Goal: Transaction & Acquisition: Purchase product/service

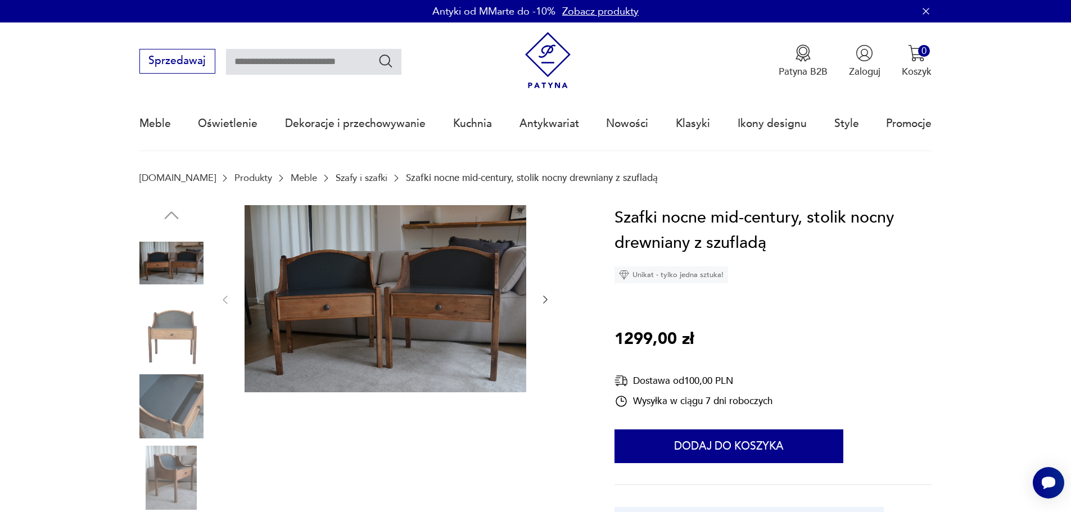
click at [183, 337] on img at bounding box center [171, 334] width 64 height 64
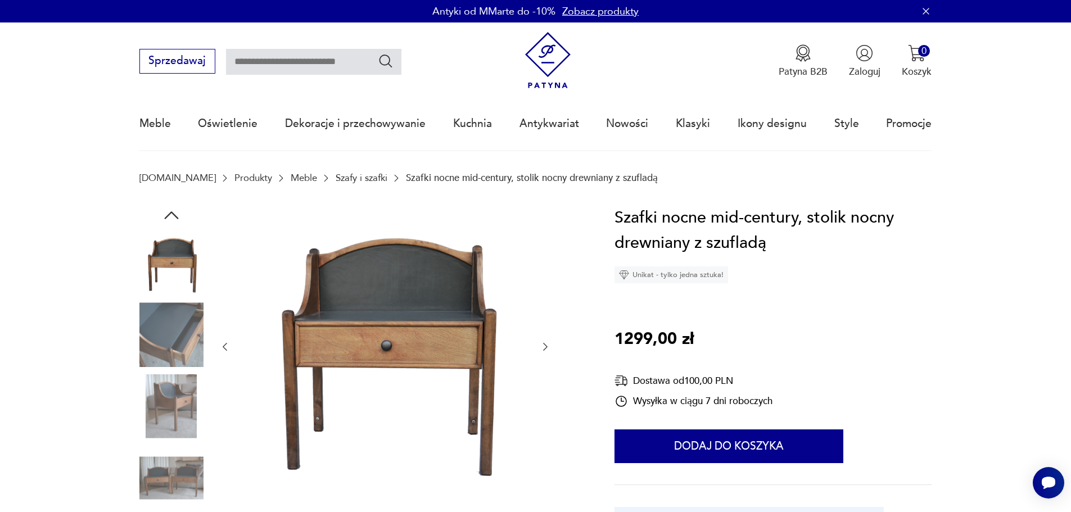
click at [189, 417] on img at bounding box center [171, 406] width 64 height 64
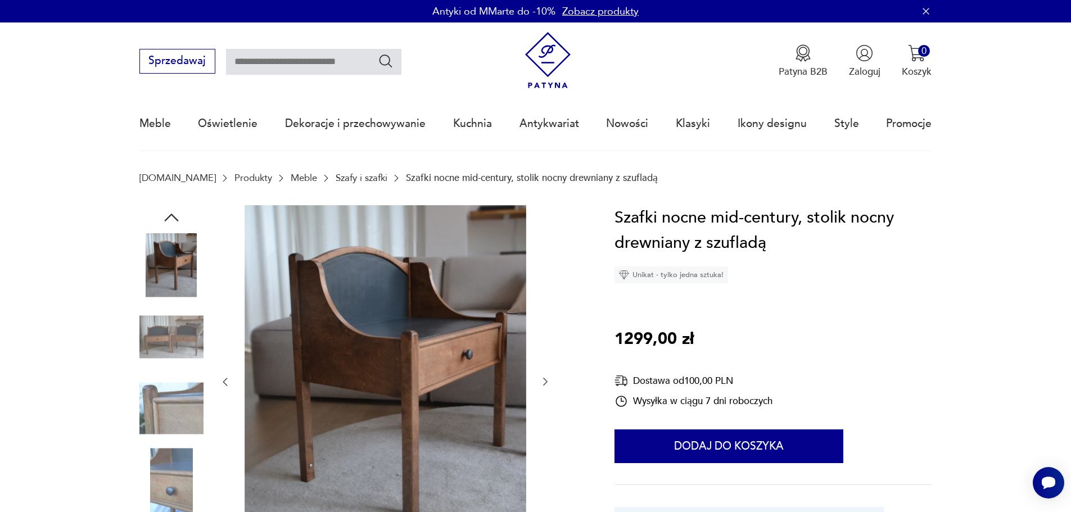
click at [164, 493] on img at bounding box center [171, 480] width 64 height 64
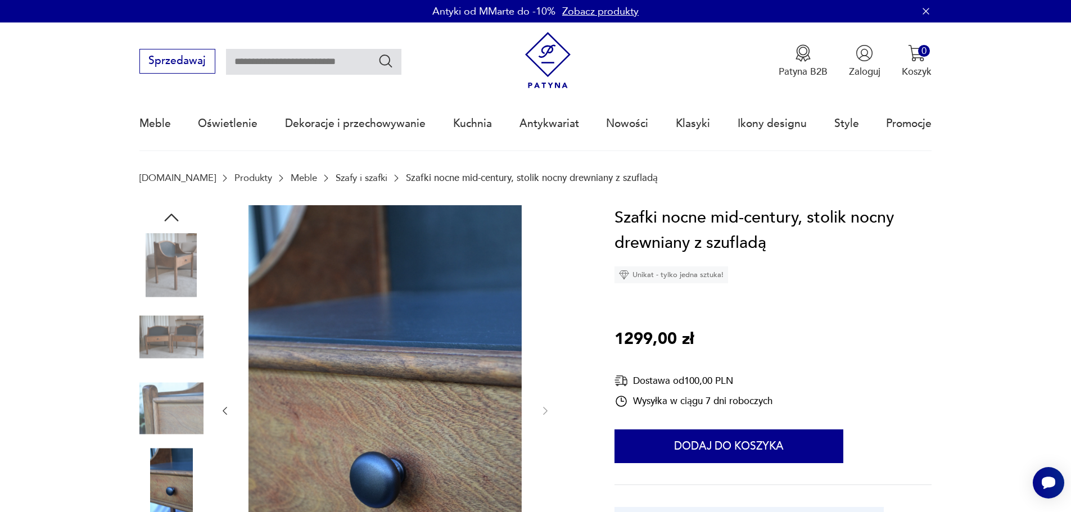
scroll to position [281, 0]
